Goal: Task Accomplishment & Management: Manage account settings

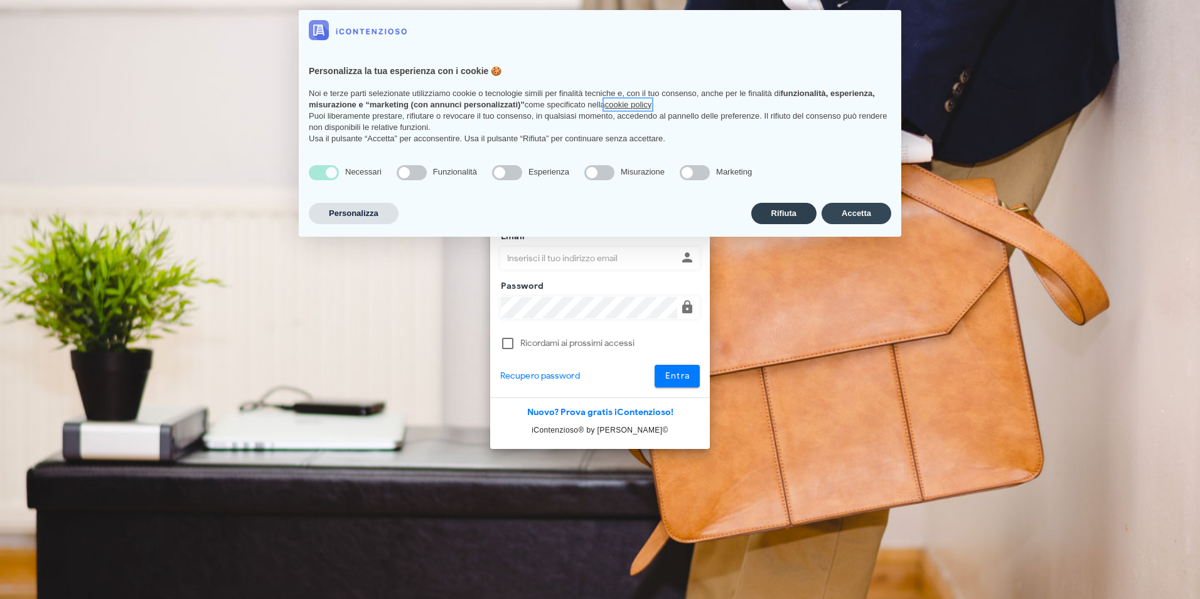
type input "[EMAIL_ADDRESS][DOMAIN_NAME]"
click at [788, 213] on button "Rifiuta" at bounding box center [783, 213] width 65 height 21
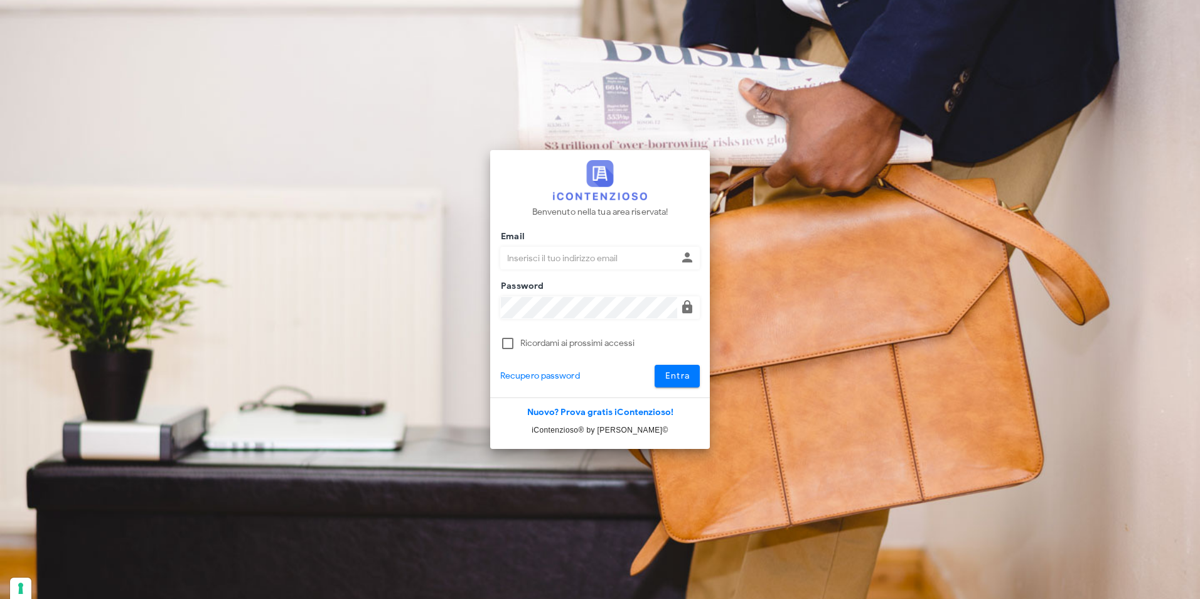
type input "studio@csbassociati.it"
click at [572, 344] on label "Ricordami ai prossimi accessi" at bounding box center [610, 343] width 180 height 13
checkbox input "true"
click at [685, 373] on span "Entra" at bounding box center [678, 375] width 26 height 11
